Goal: Task Accomplishment & Management: Use online tool/utility

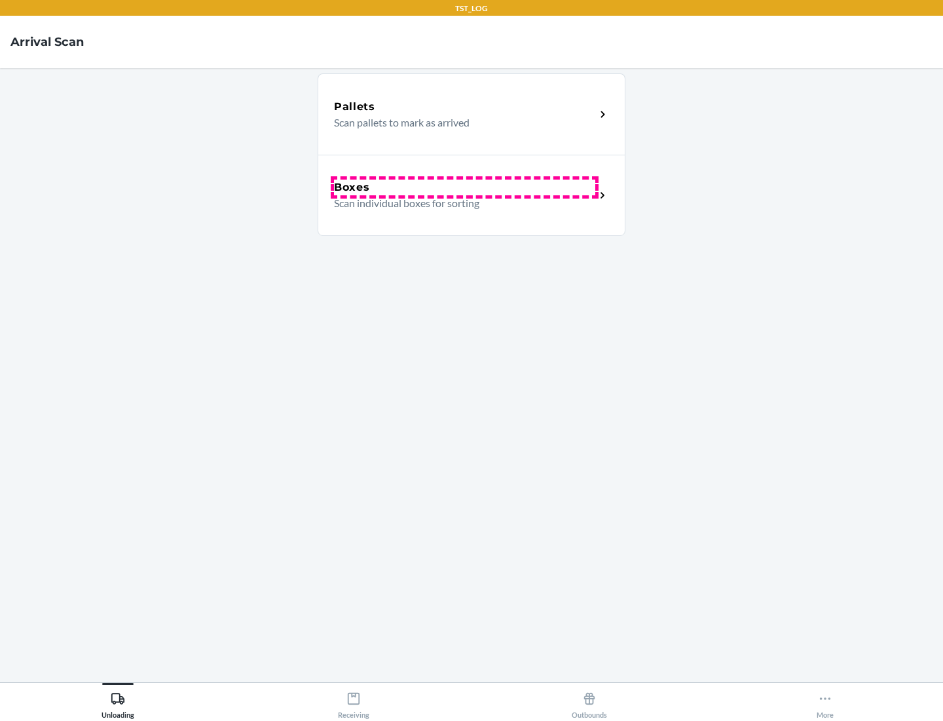
click at [464, 187] on div "Boxes" at bounding box center [464, 187] width 261 height 16
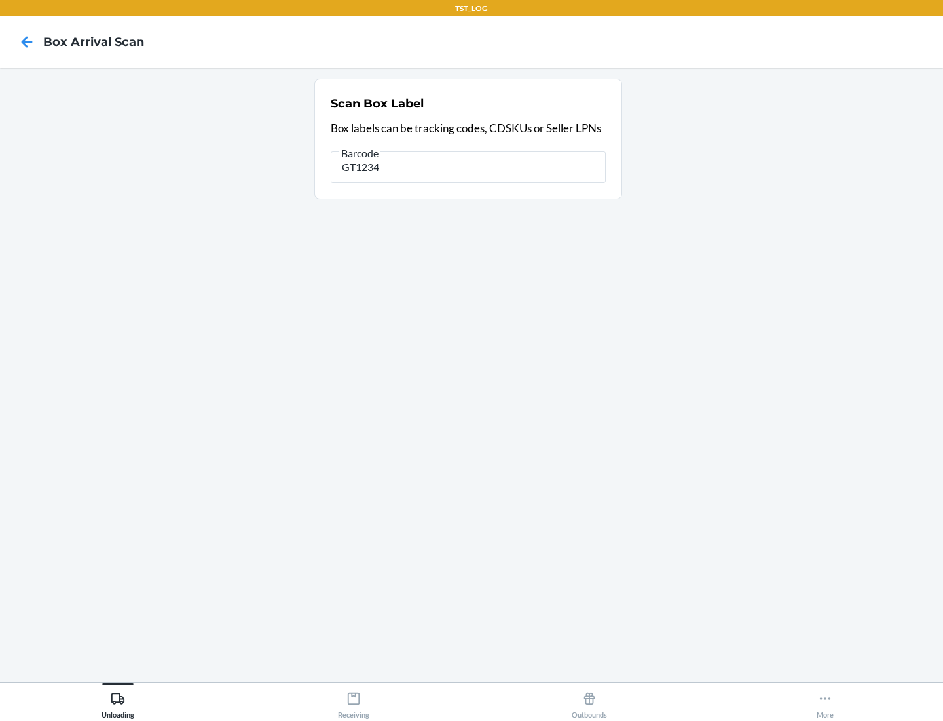
type input "GT1234"
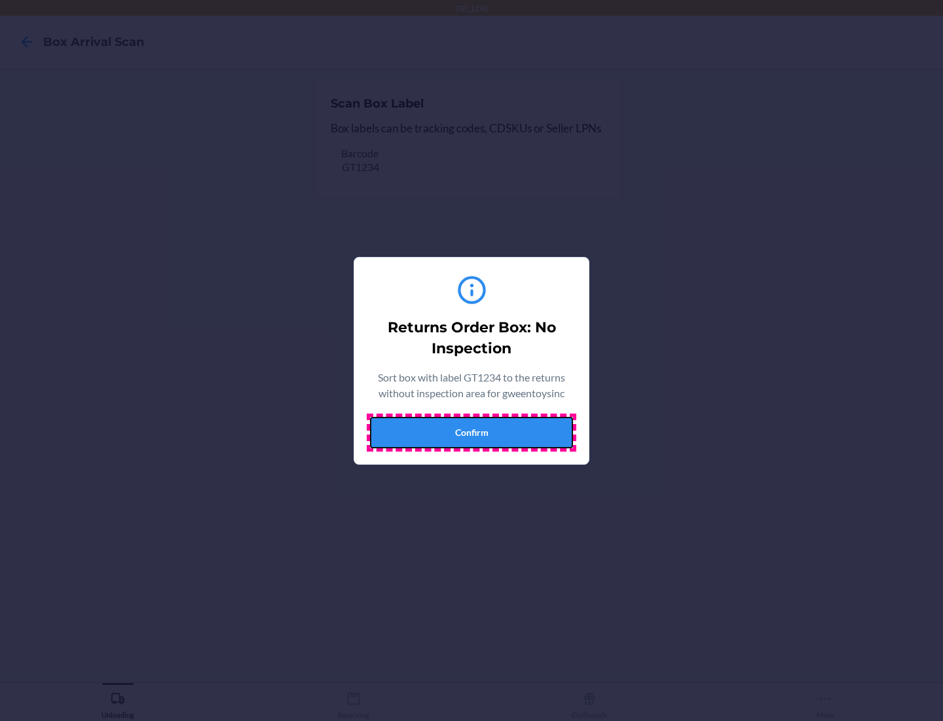
click at [472, 432] on button "Confirm" at bounding box center [471, 432] width 203 height 31
